Goal: Task Accomplishment & Management: Complete application form

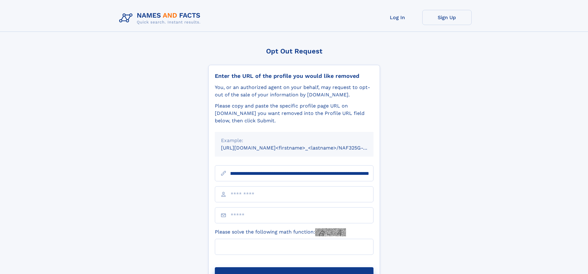
scroll to position [0, 67]
type input "**********"
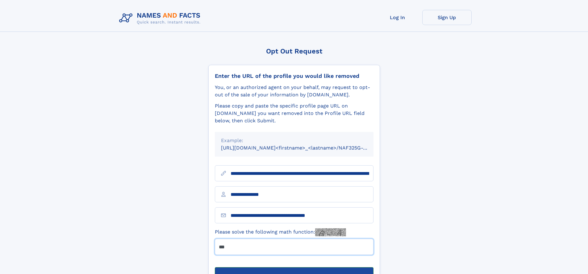
type input "***"
click at [294, 267] on button "Submit Opt Out Request" at bounding box center [294, 277] width 159 height 20
